Goal: Task Accomplishment & Management: Manage account settings

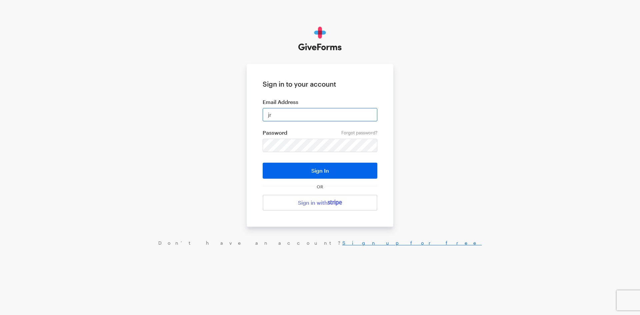
type input "jray@brightfocus.org"
click at [262, 163] on button "Sign In" at bounding box center [319, 171] width 115 height 16
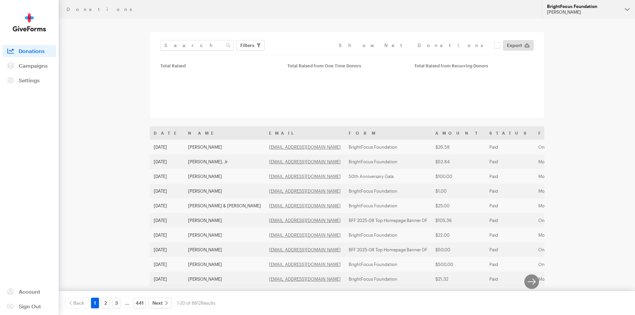
click at [584, 10] on div "[PERSON_NAME]" at bounding box center [583, 12] width 72 height 6
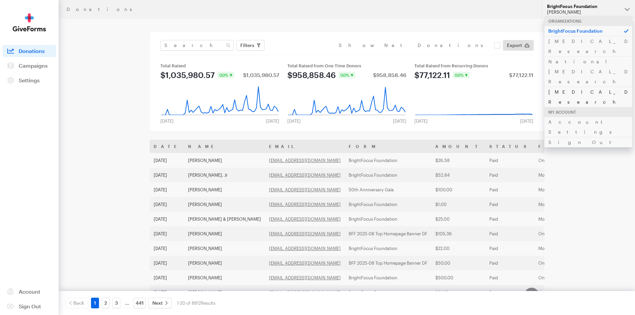
click at [585, 87] on link "[MEDICAL_DATA] Research" at bounding box center [588, 97] width 88 height 20
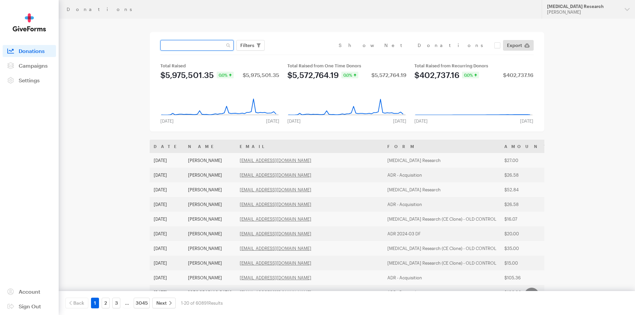
paste input "[EMAIL_ADDRESS][DOMAIN_NAME]"
type input "[EMAIL_ADDRESS][DOMAIN_NAME]"
click at [297, 54] on button "Apply" at bounding box center [307, 59] width 21 height 11
click at [220, 47] on input "[EMAIL_ADDRESS][DOMAIN_NAME]" at bounding box center [196, 45] width 73 height 11
click at [297, 54] on button "Apply" at bounding box center [307, 59] width 21 height 11
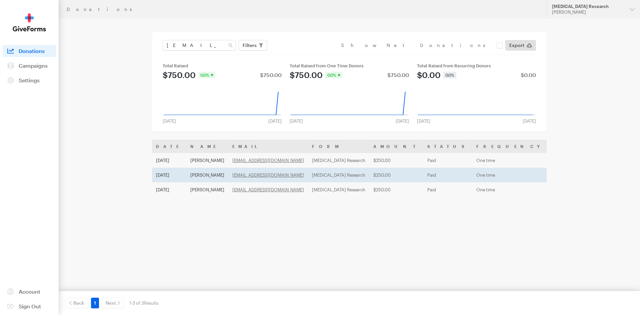
click at [179, 170] on td "Oct 14, 2025" at bounding box center [169, 175] width 34 height 15
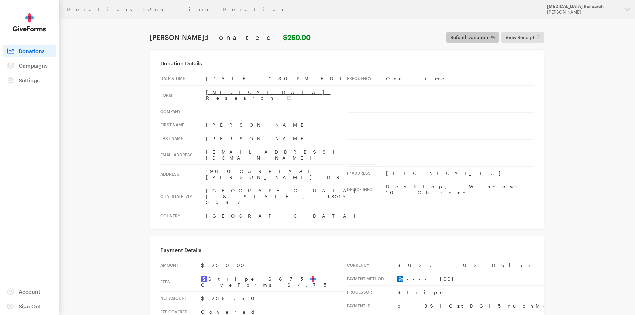
click at [478, 37] on span "Refund Donation" at bounding box center [469, 37] width 38 height 8
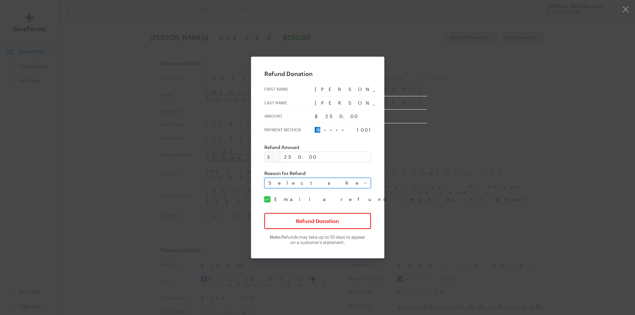
click at [285, 185] on select "Select a Reason Fraud Duplicate Other" at bounding box center [317, 183] width 107 height 11
select select "duplicate"
click at [268, 178] on select "Select a Reason Fraud Duplicate Other" at bounding box center [317, 183] width 107 height 11
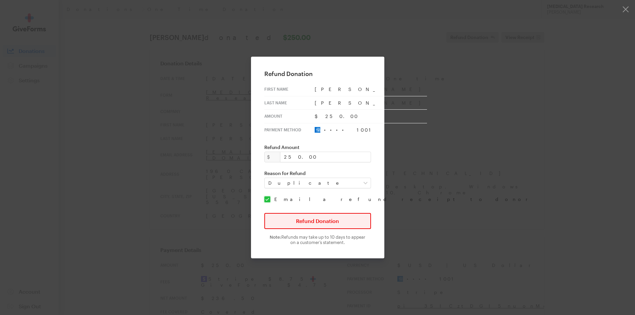
click at [298, 224] on button "Refund Donation" at bounding box center [317, 221] width 107 height 16
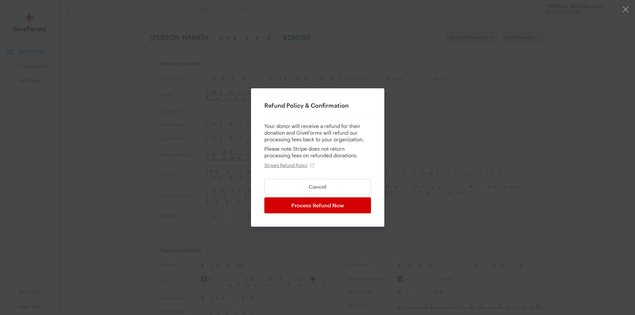
click at [332, 205] on input "Process Refund Now" at bounding box center [317, 205] width 107 height 16
type input "Processing..."
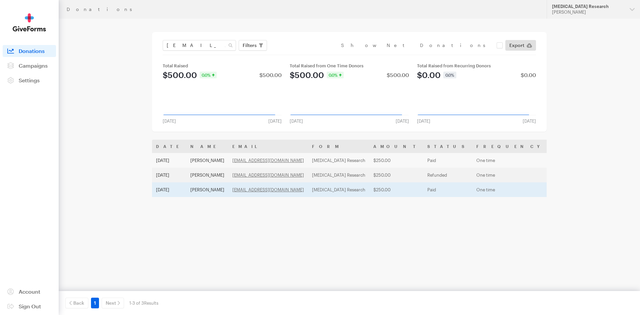
click at [199, 187] on td "[PERSON_NAME]" at bounding box center [207, 189] width 42 height 15
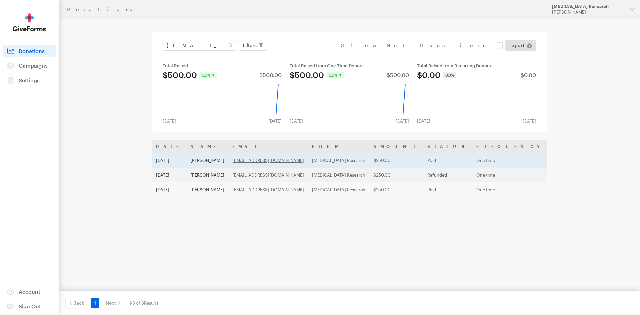
click at [182, 160] on td "[DATE]" at bounding box center [169, 160] width 34 height 15
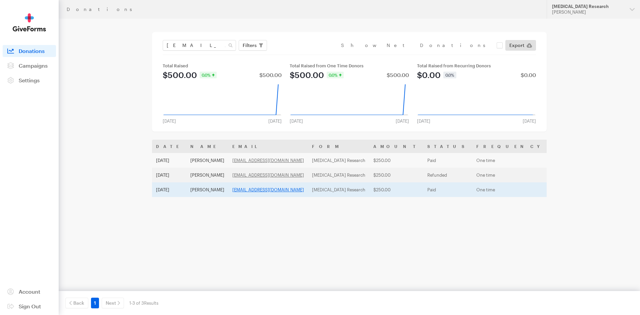
click at [232, 189] on link "[EMAIL_ADDRESS][DOMAIN_NAME]" at bounding box center [268, 189] width 72 height 5
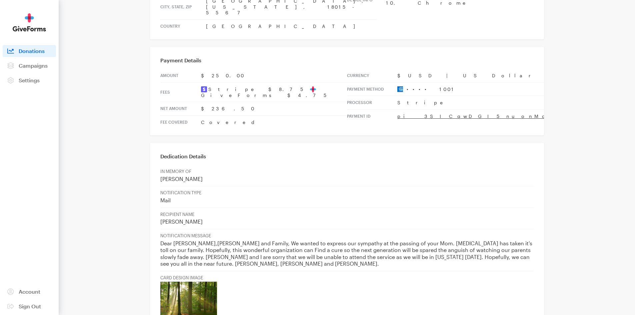
scroll to position [200, 0]
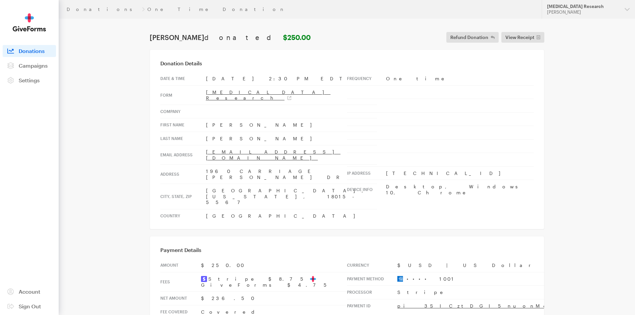
click at [111, 54] on main "Donations One Time Donation [PERSON_NAME] donated $250.00 Refund Donation Refun…" at bounding box center [318, 280] width 480 height 523
click at [476, 38] on span "Refund Donation" at bounding box center [469, 37] width 38 height 8
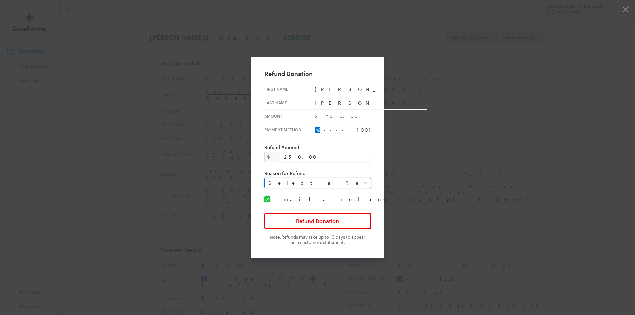
click at [313, 183] on select "Select a Reason Fraud Duplicate Other" at bounding box center [317, 183] width 107 height 11
select select "duplicate"
click at [268, 178] on select "Select a Reason Fraud Duplicate Other" at bounding box center [317, 183] width 107 height 11
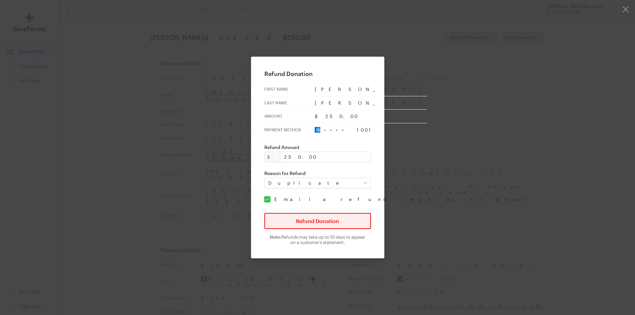
click at [307, 223] on button "Refund Donation" at bounding box center [317, 221] width 107 height 16
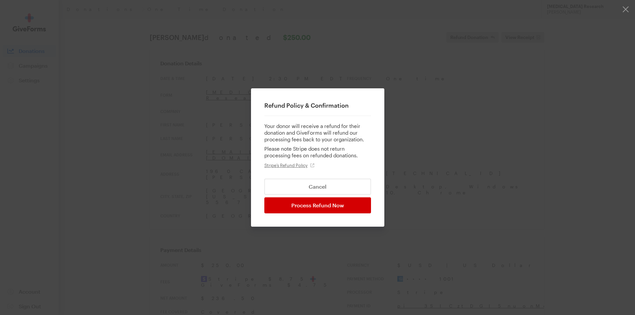
click at [357, 209] on input "Process Refund Now" at bounding box center [317, 205] width 107 height 16
type input "Processing..."
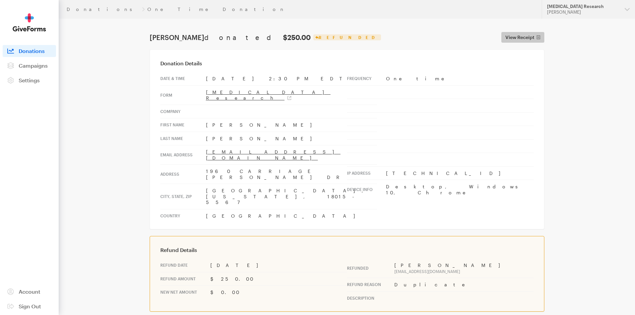
click at [527, 37] on span "View Receipt" at bounding box center [519, 37] width 29 height 8
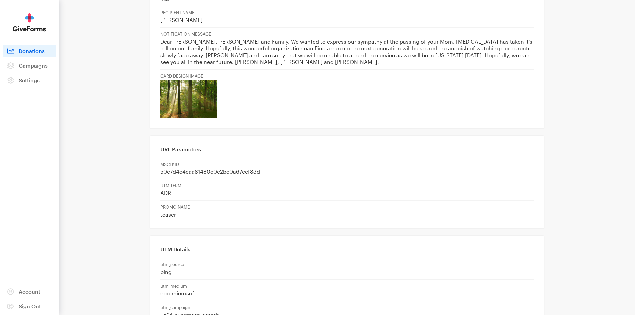
scroll to position [400, 0]
